Goal: Find specific page/section: Find specific page/section

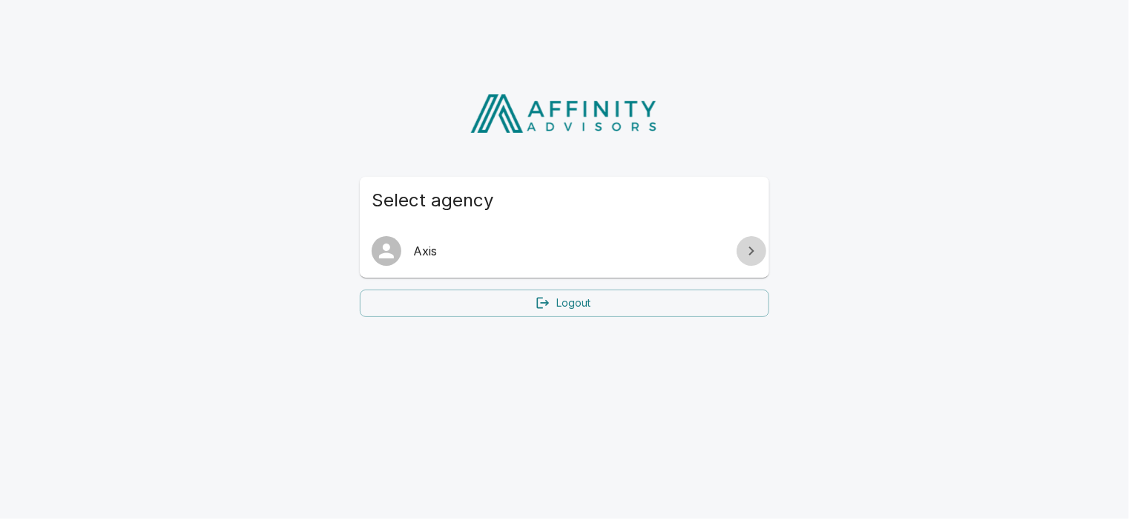
click at [743, 251] on icon at bounding box center [752, 251] width 18 height 18
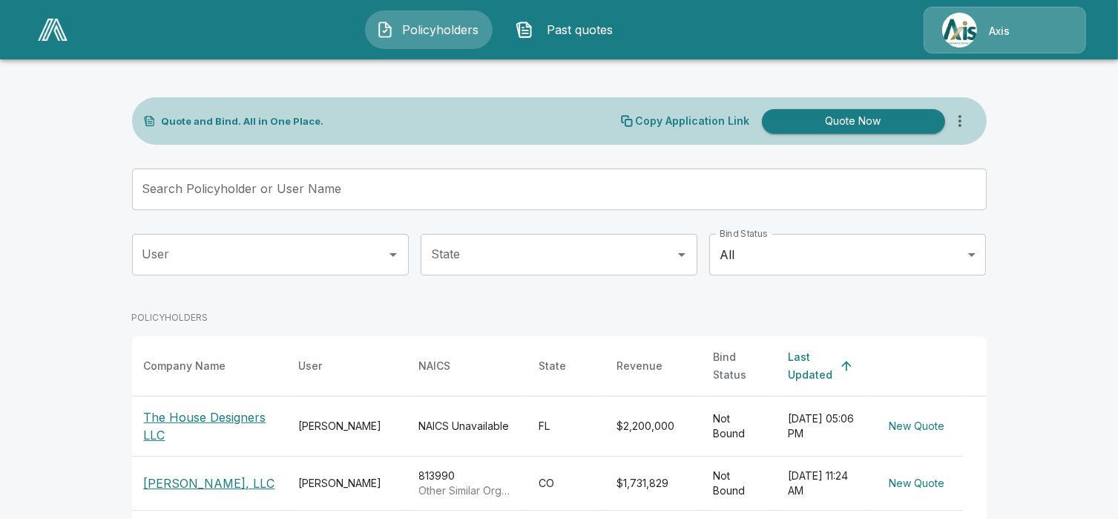
click at [1000, 39] on div "Axis" at bounding box center [1005, 30] width 163 height 47
click at [969, 37] on div "Axis" at bounding box center [1005, 30] width 163 height 47
